Goal: Find specific page/section: Find specific page/section

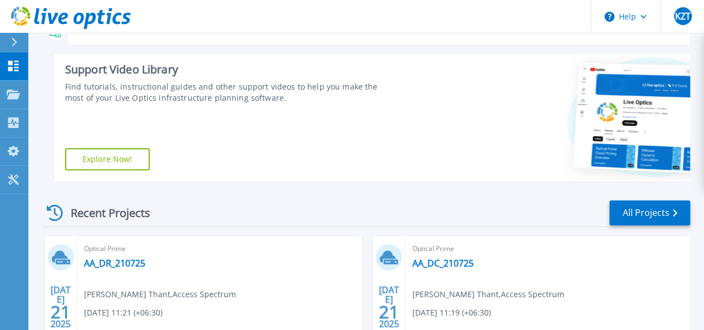
scroll to position [270, 0]
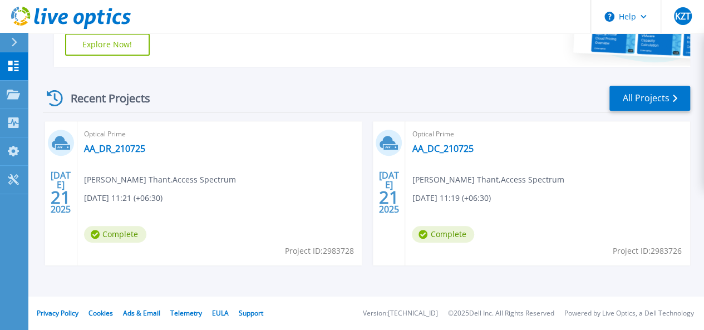
click at [405, 191] on div "Optical Prime AA_DC_210725 [PERSON_NAME] Thant , Access Spectrum [DATE] 11:19 (…" at bounding box center [547, 193] width 285 height 144
click at [412, 148] on link "AA_DC_210725" at bounding box center [442, 148] width 61 height 11
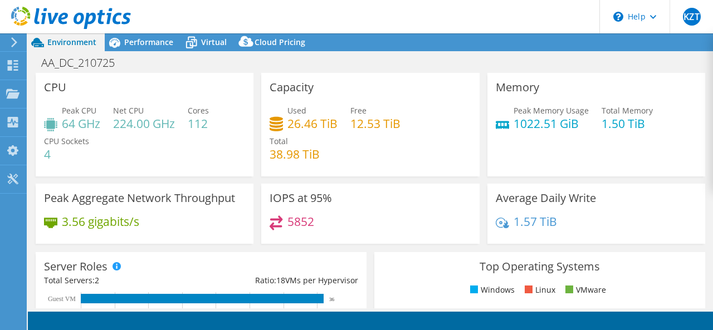
select select "USD"
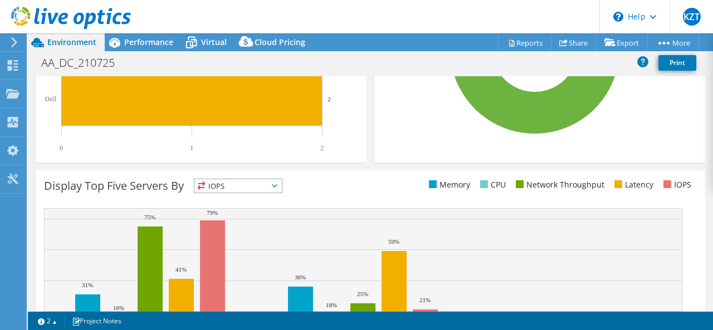
scroll to position [220, 0]
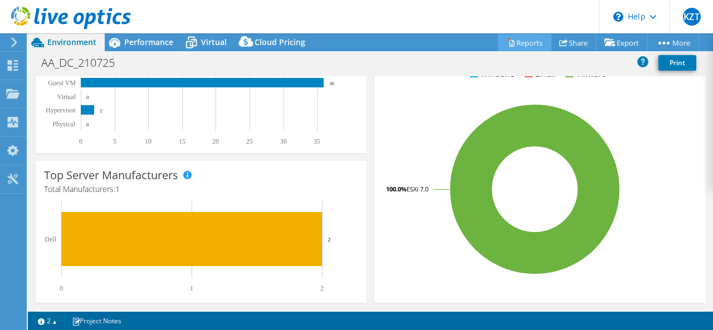
click at [511, 43] on link "Reports" at bounding box center [524, 42] width 53 height 17
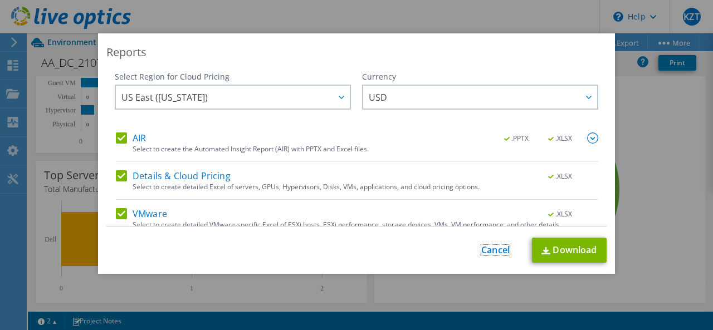
click at [493, 256] on link "Cancel" at bounding box center [495, 250] width 28 height 11
